Goal: Transaction & Acquisition: Purchase product/service

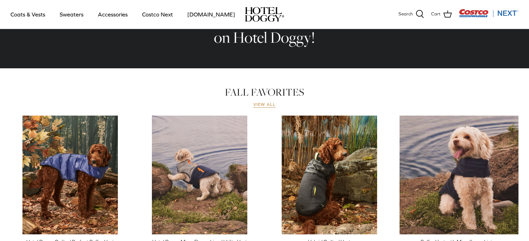
click at [263, 104] on link "View all" at bounding box center [264, 105] width 22 height 6
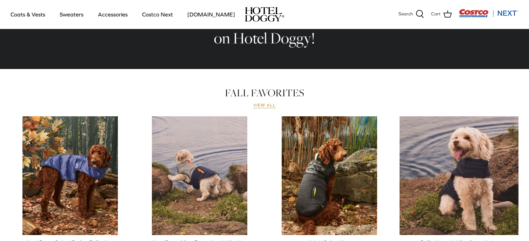
scroll to position [269, 0]
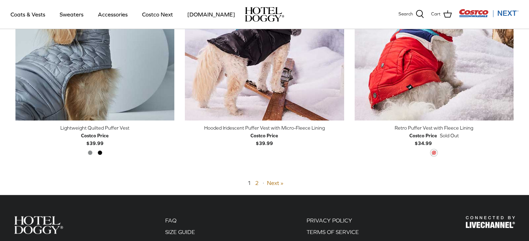
scroll to position [1752, 0]
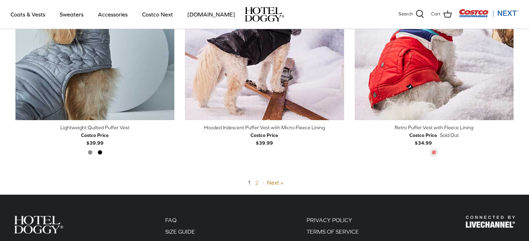
click at [257, 182] on link "2" at bounding box center [257, 183] width 4 height 6
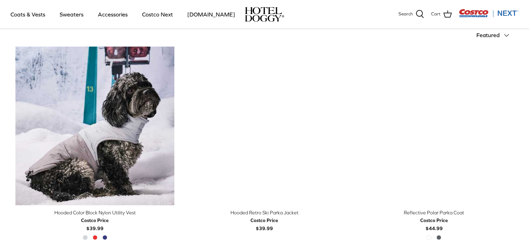
scroll to position [168, 0]
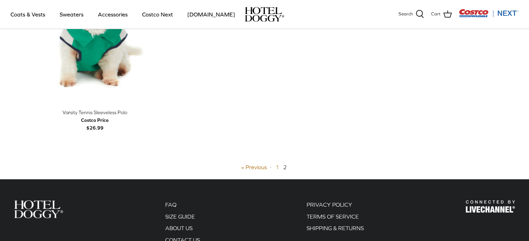
click at [276, 167] on link "1" at bounding box center [277, 167] width 4 height 6
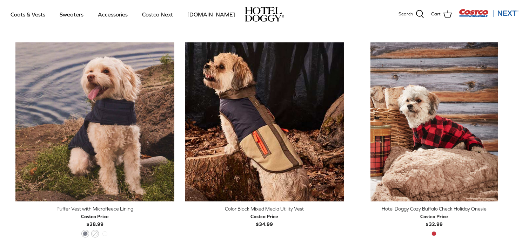
scroll to position [388, 0]
click at [435, 208] on div "Hotel Doggy Cozy Buffalo Check Holiday Onesie" at bounding box center [434, 209] width 159 height 8
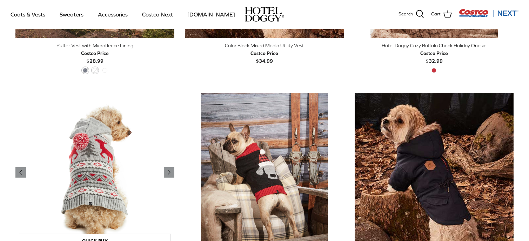
click at [81, 171] on img "Hotel Doggy Fair Isle Sweater with Pompom" at bounding box center [94, 172] width 159 height 159
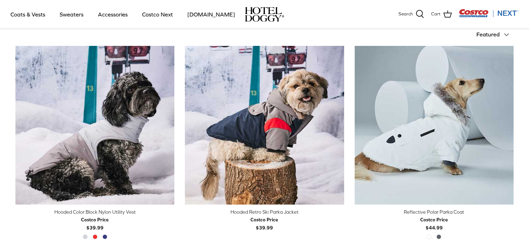
scroll to position [168, 0]
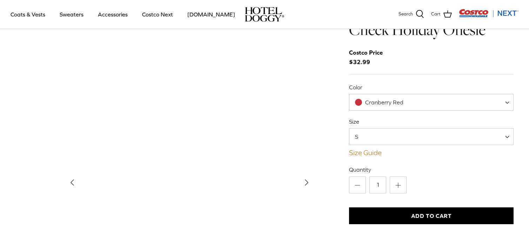
scroll to position [35, 0]
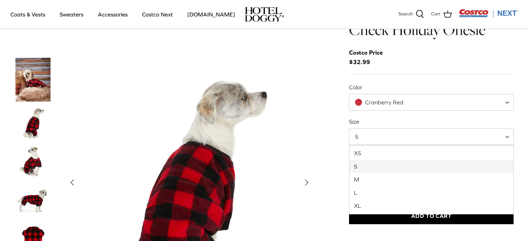
click at [384, 135] on span "S" at bounding box center [431, 136] width 164 height 17
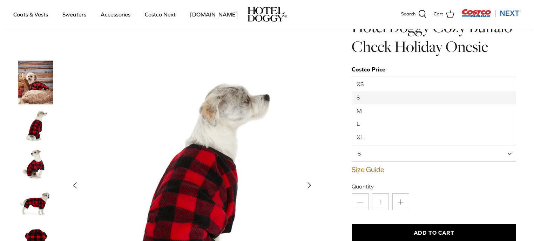
scroll to position [18, 0]
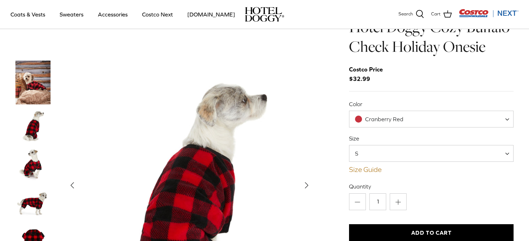
click at [377, 170] on link "Size Guide" at bounding box center [431, 170] width 164 height 8
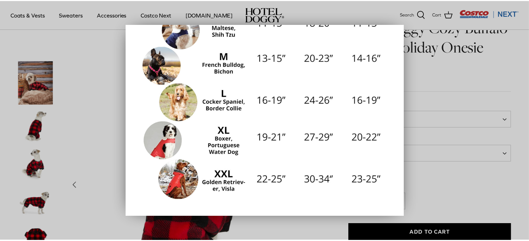
scroll to position [160, 0]
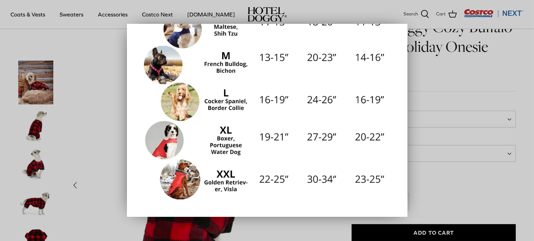
click at [489, 70] on div at bounding box center [267, 120] width 534 height 241
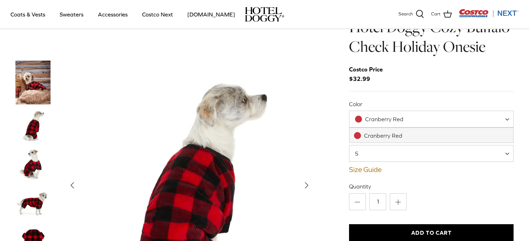
click at [428, 117] on span "Cranberry Red" at bounding box center [431, 119] width 164 height 17
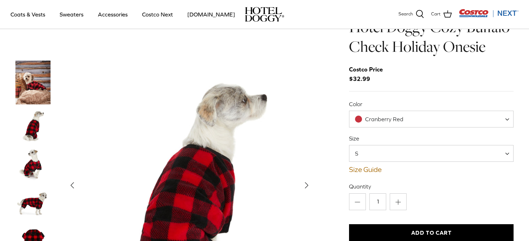
click at [314, 167] on div "Left Right Hotel Doggy Cozy Buffalo Check Holiday Onesie XS" at bounding box center [264, 174] width 519 height 315
click at [370, 157] on span "S" at bounding box center [360, 154] width 23 height 8
select select "L"
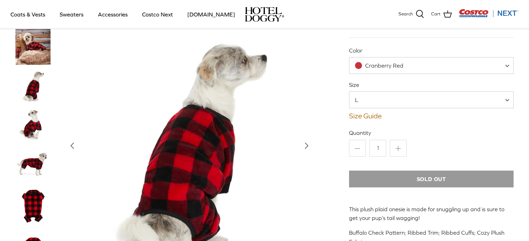
scroll to position [72, 0]
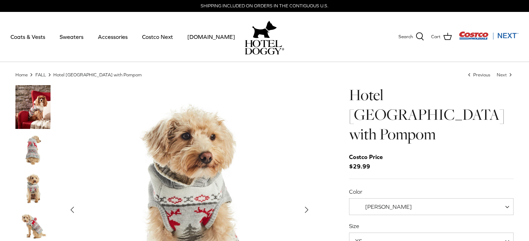
click at [399, 203] on span "[PERSON_NAME]" at bounding box center [387, 206] width 76 height 7
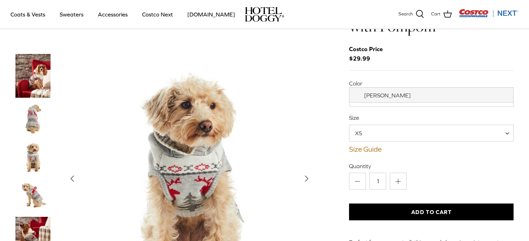
scroll to position [58, 0]
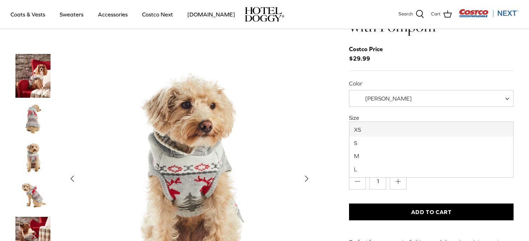
click at [388, 125] on span "XS" at bounding box center [431, 133] width 164 height 17
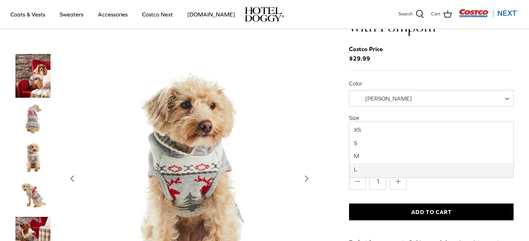
select select "L"
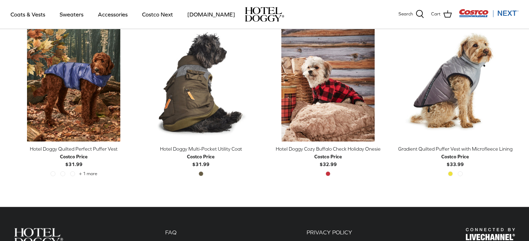
scroll to position [388, 0]
